Goal: Entertainment & Leisure: Consume media (video, audio)

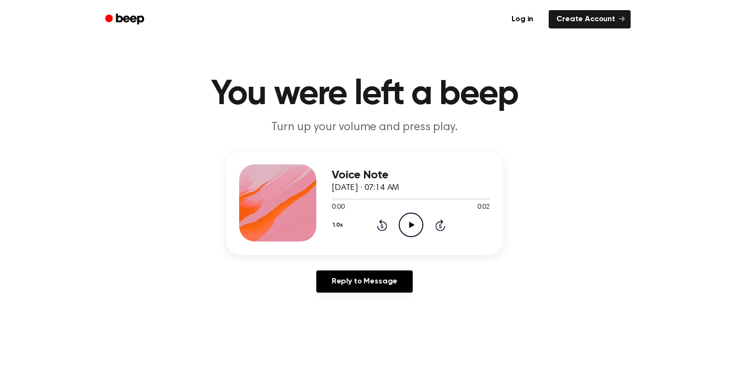
click at [410, 225] on icon at bounding box center [411, 225] width 5 height 6
click at [418, 228] on icon "Play Audio" at bounding box center [411, 225] width 25 height 25
click at [414, 228] on icon "Play Audio" at bounding box center [411, 225] width 25 height 25
click at [407, 225] on icon "Play Audio" at bounding box center [411, 225] width 25 height 25
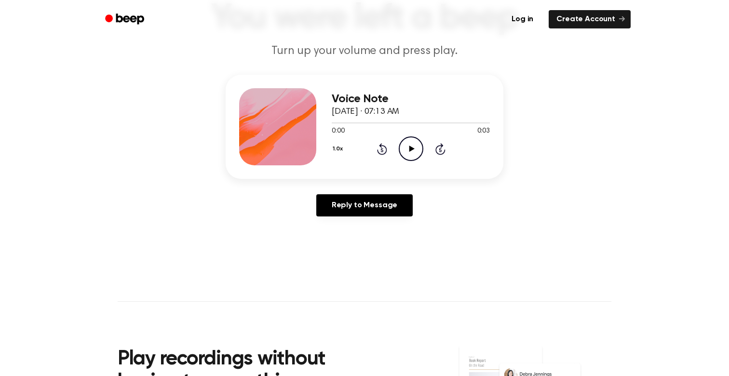
click at [416, 154] on icon "Play Audio" at bounding box center [411, 149] width 25 height 25
